Goal: Transaction & Acquisition: Purchase product/service

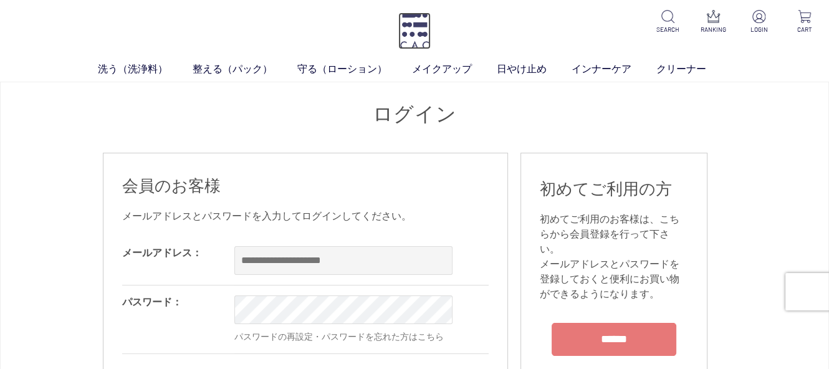
click at [416, 27] on img at bounding box center [414, 30] width 32 height 37
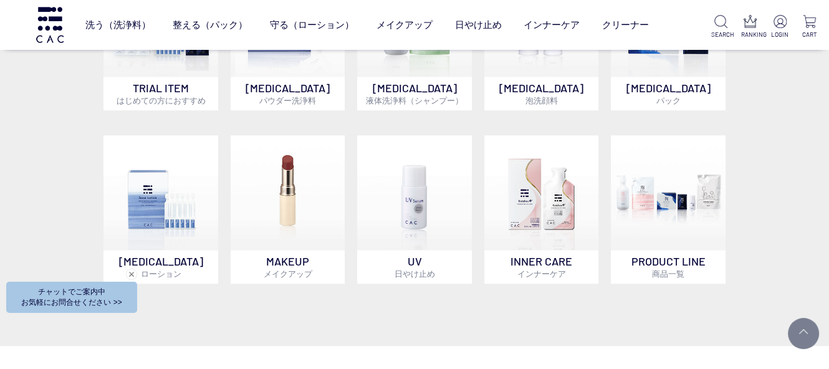
scroll to position [685, 0]
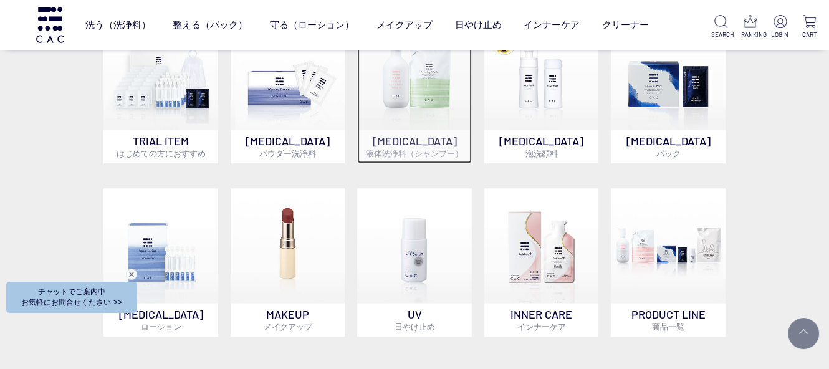
click at [411, 99] on img at bounding box center [414, 72] width 115 height 115
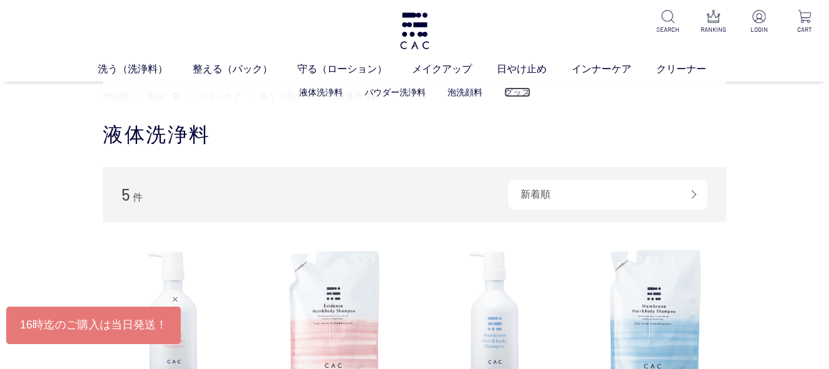
click at [513, 87] on link "グッズ" at bounding box center [517, 92] width 26 height 10
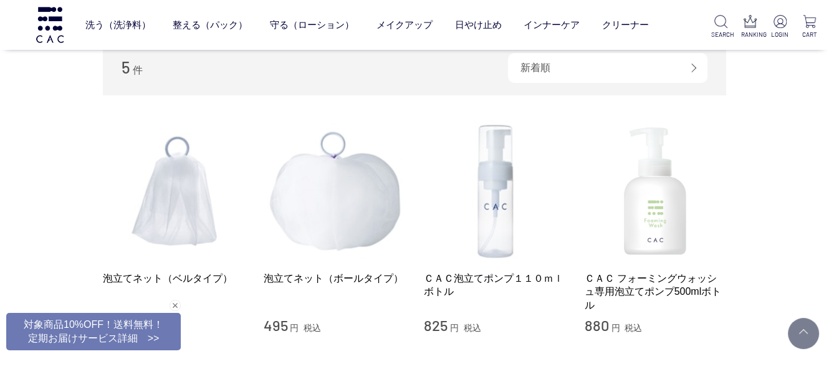
scroll to position [125, 0]
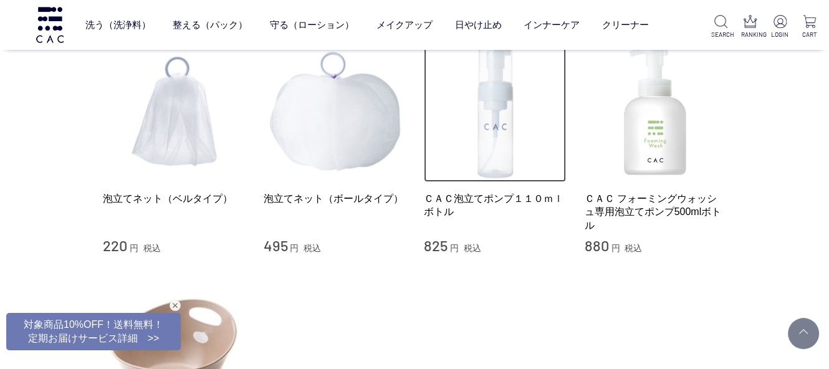
click at [486, 133] on img at bounding box center [495, 111] width 142 height 142
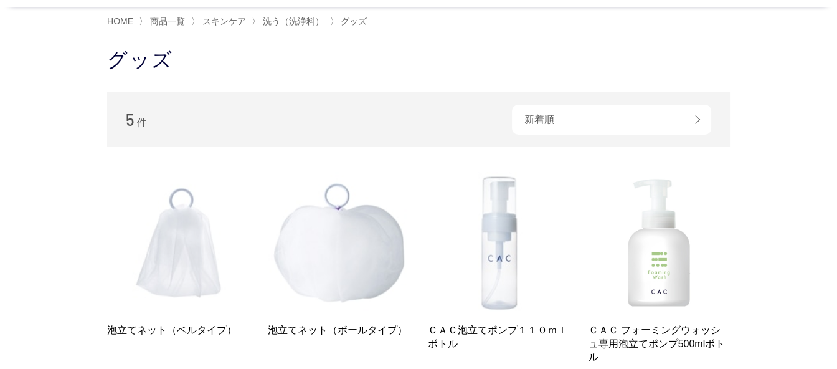
scroll to position [62, 0]
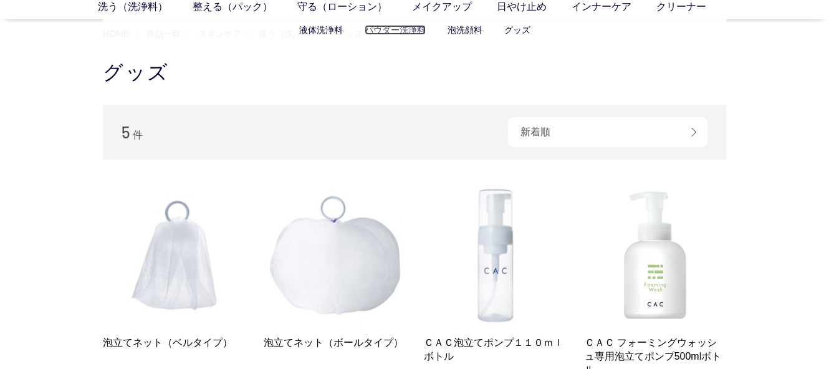
click at [389, 29] on link "パウダー洗浄料" at bounding box center [394, 30] width 61 height 10
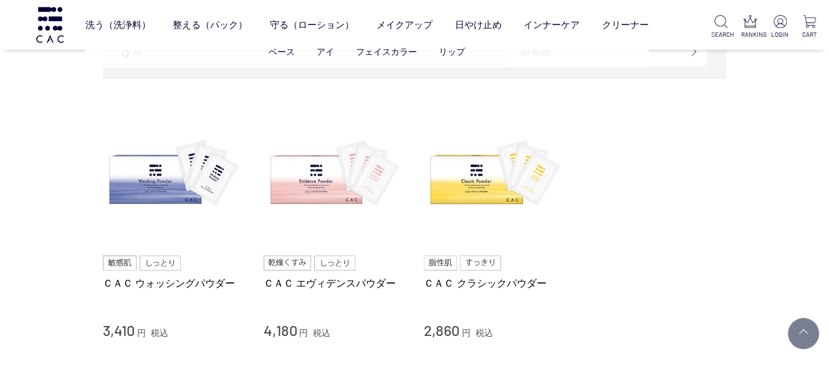
scroll to position [125, 0]
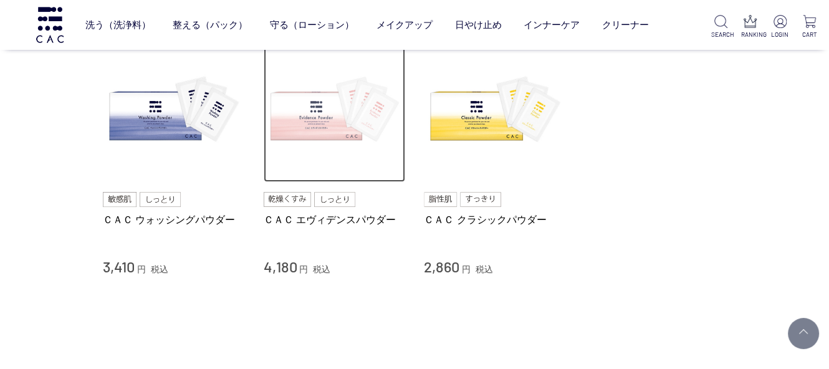
click at [299, 106] on img at bounding box center [335, 111] width 142 height 142
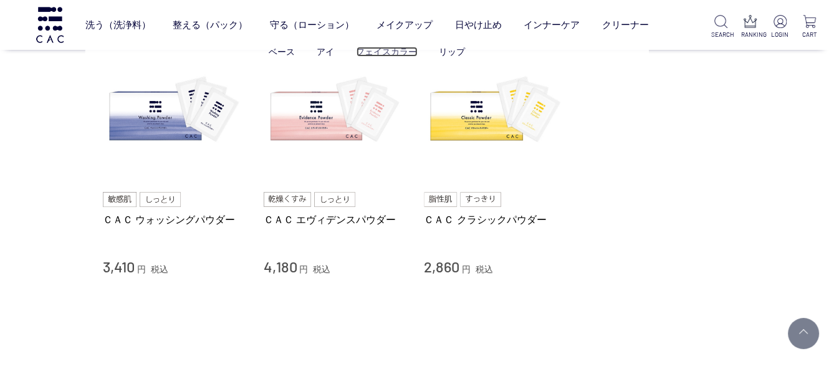
click at [373, 55] on link "フェイスカラー" at bounding box center [386, 52] width 61 height 10
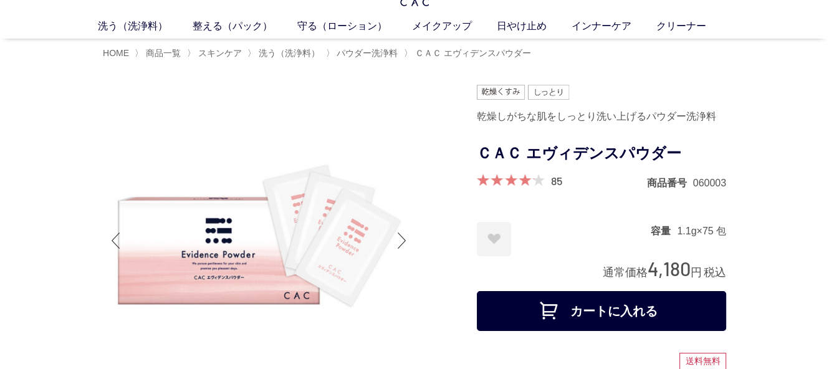
scroll to position [125, 0]
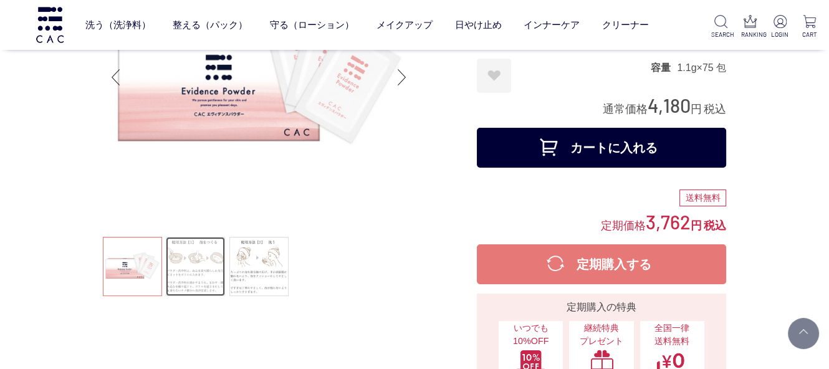
click at [199, 272] on link at bounding box center [195, 266] width 59 height 59
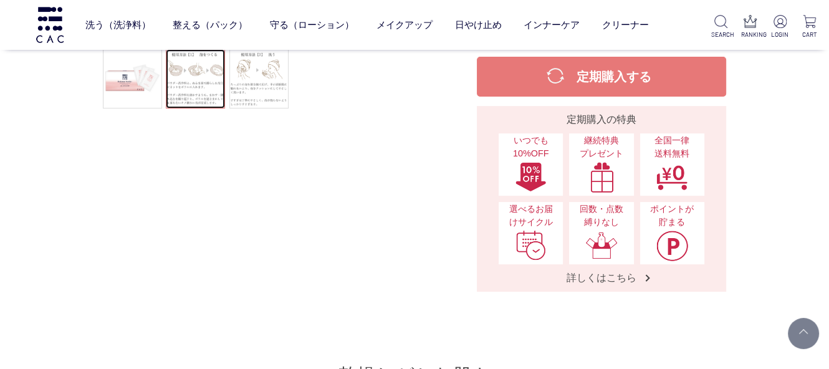
scroll to position [249, 0]
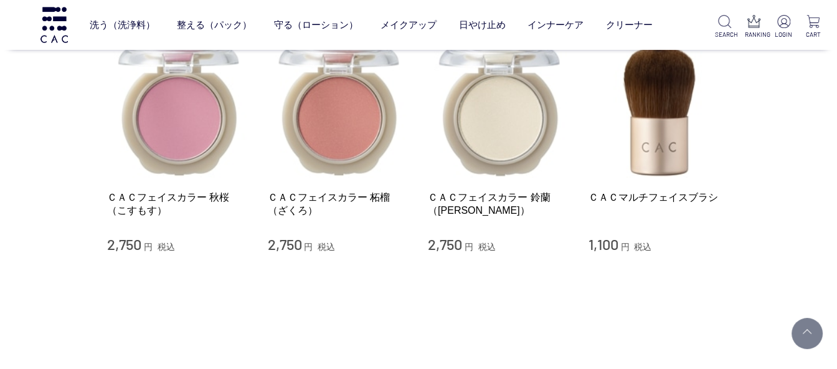
scroll to position [125, 0]
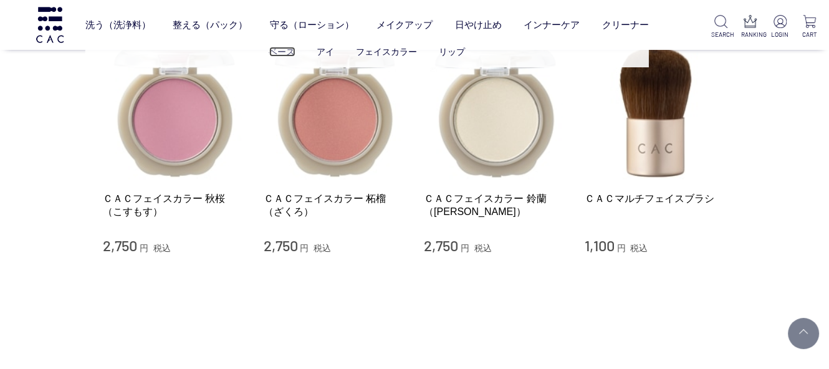
click at [278, 54] on link "ベース" at bounding box center [282, 52] width 26 height 10
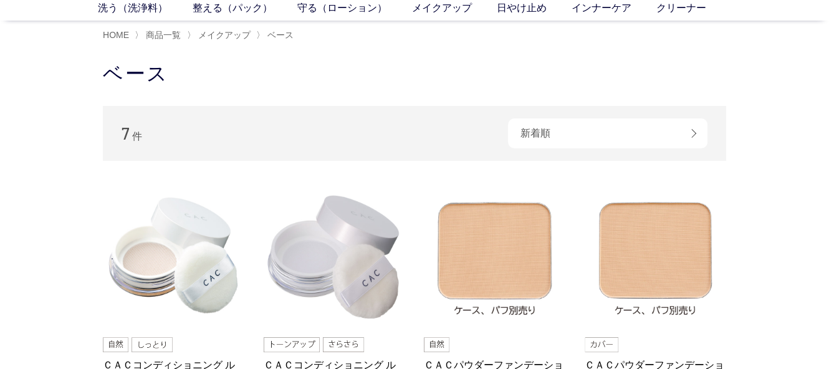
scroll to position [125, 0]
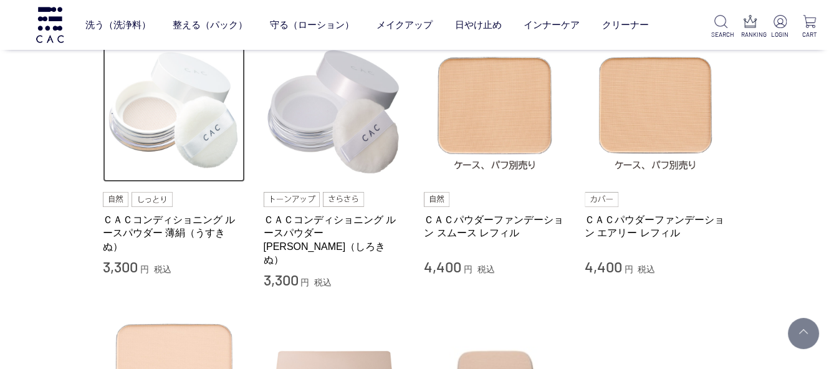
click at [140, 99] on img at bounding box center [174, 111] width 142 height 142
